Goal: Information Seeking & Learning: Learn about a topic

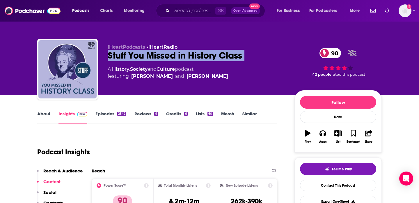
click at [111, 115] on link "Episodes 2542" at bounding box center [110, 117] width 31 height 13
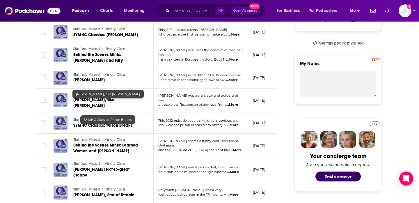
scroll to position [191, 0]
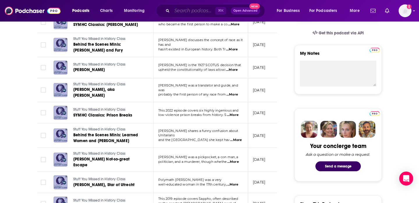
click at [189, 10] on input "Search podcasts, credits, & more..." at bounding box center [193, 10] width 43 height 9
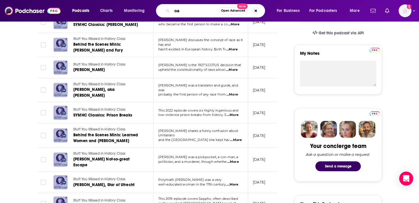
type input "o"
type input "past present"
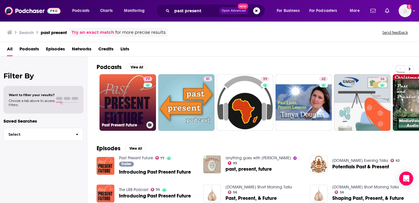
click at [120, 94] on link "77 Past Present Future" at bounding box center [127, 102] width 56 height 56
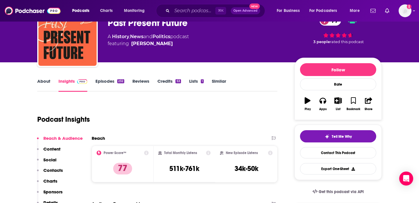
scroll to position [35, 0]
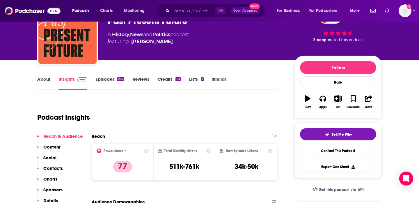
click at [44, 79] on link "About" at bounding box center [43, 82] width 13 height 13
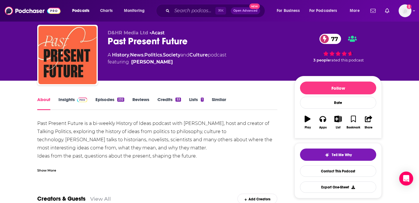
scroll to position [21, 0]
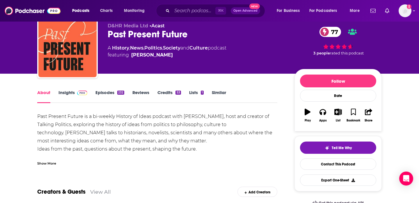
click at [109, 93] on link "Episodes 232" at bounding box center [109, 96] width 29 height 13
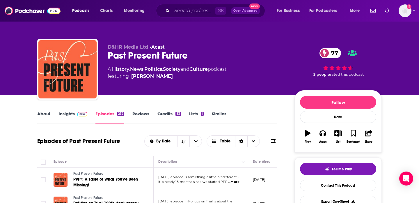
click at [69, 112] on link "Insights" at bounding box center [72, 117] width 29 height 13
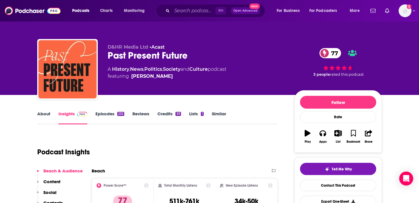
click at [194, 53] on div "Past Present Future 77" at bounding box center [196, 55] width 177 height 11
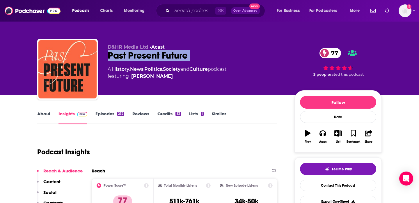
click at [194, 53] on div "Past Present Future 77" at bounding box center [196, 55] width 177 height 11
copy div "Past Present Future 77"
